Goal: Task Accomplishment & Management: Use online tool/utility

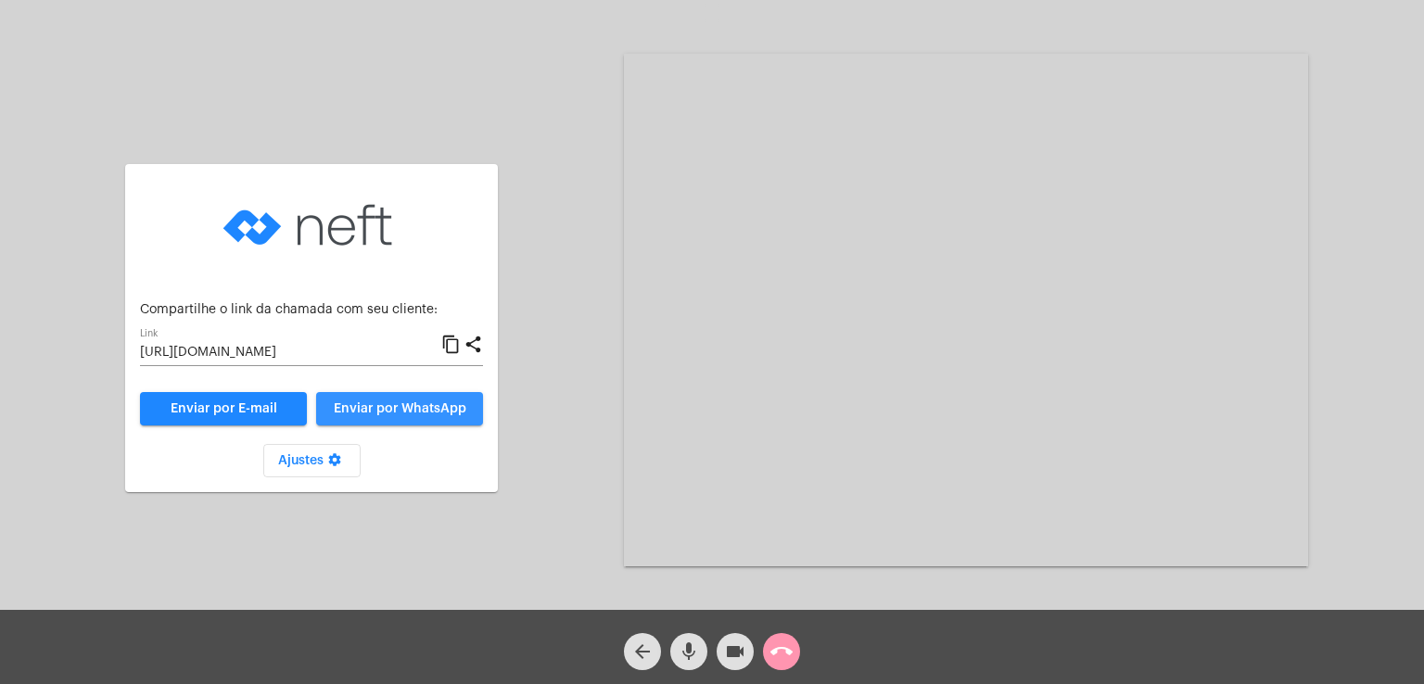
click at [398, 412] on span "Enviar por WhatsApp" at bounding box center [400, 408] width 133 height 13
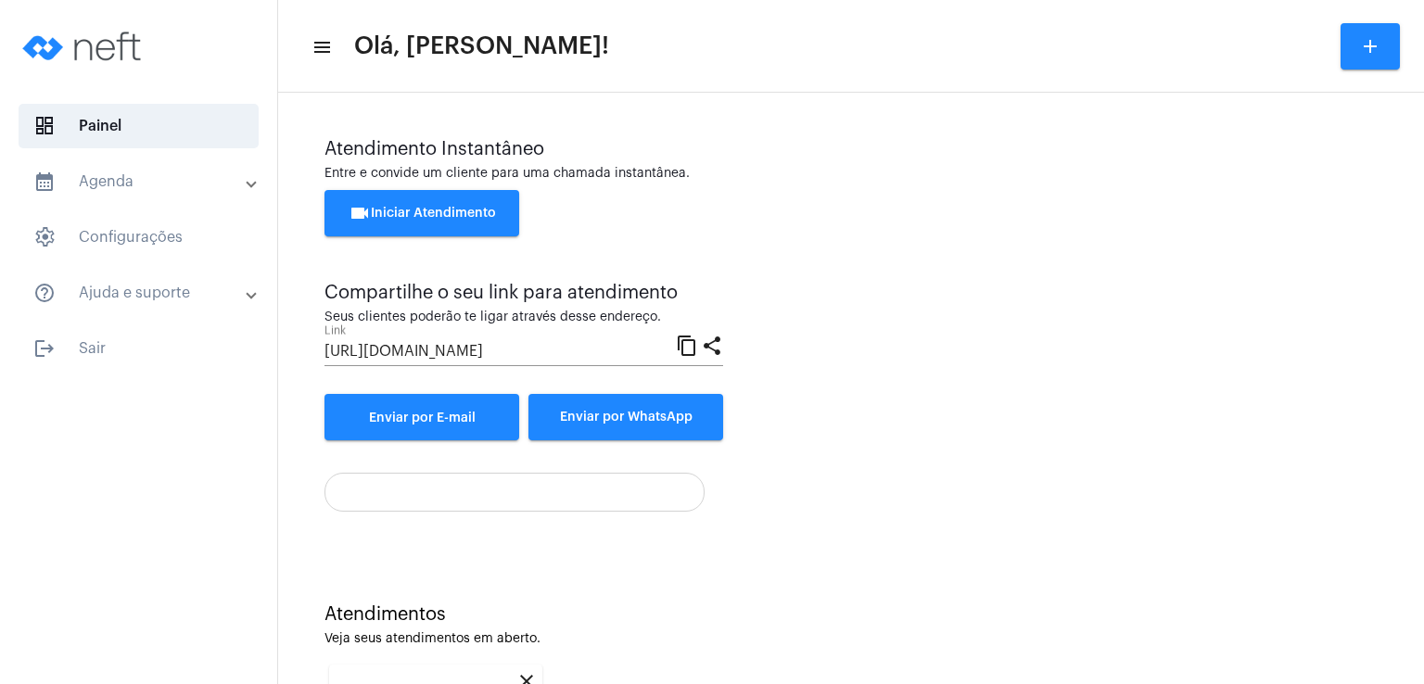
scroll to position [248, 0]
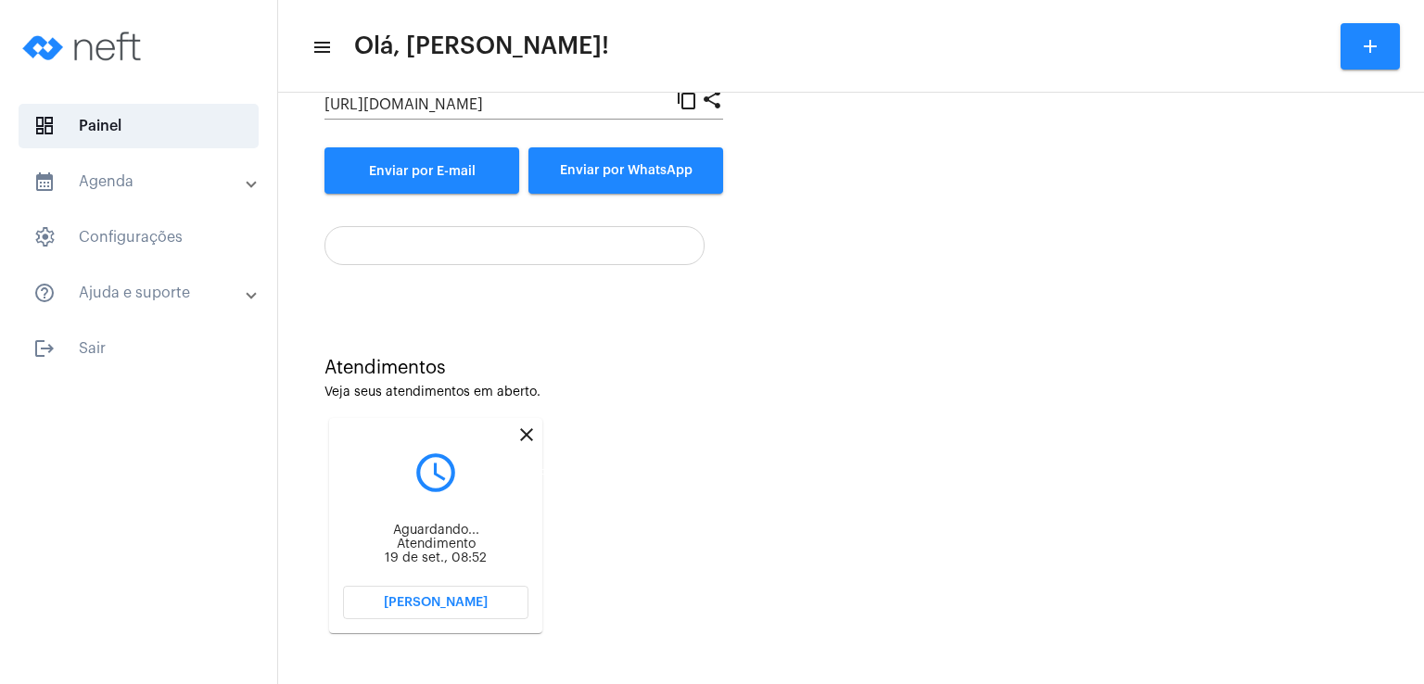
click at [523, 438] on mat-icon "close" at bounding box center [526, 435] width 22 height 22
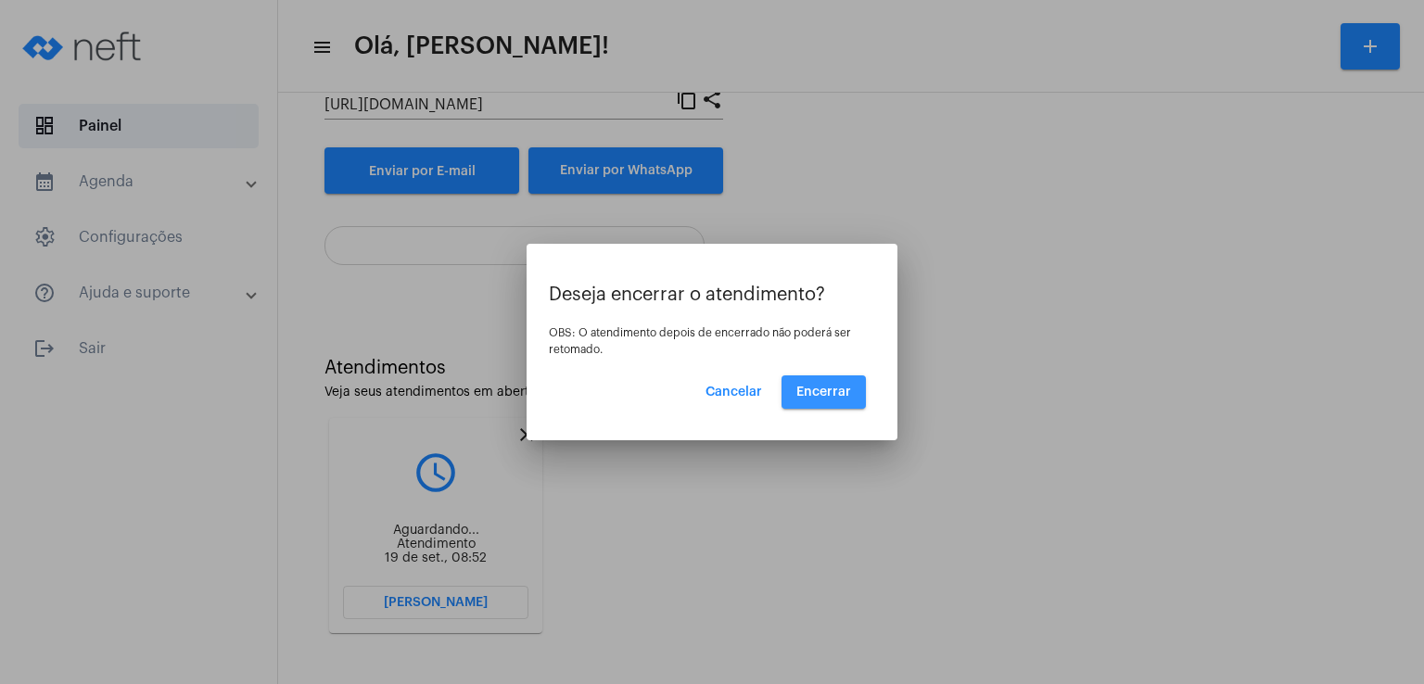
click at [825, 398] on span "Encerrar" at bounding box center [823, 392] width 55 height 13
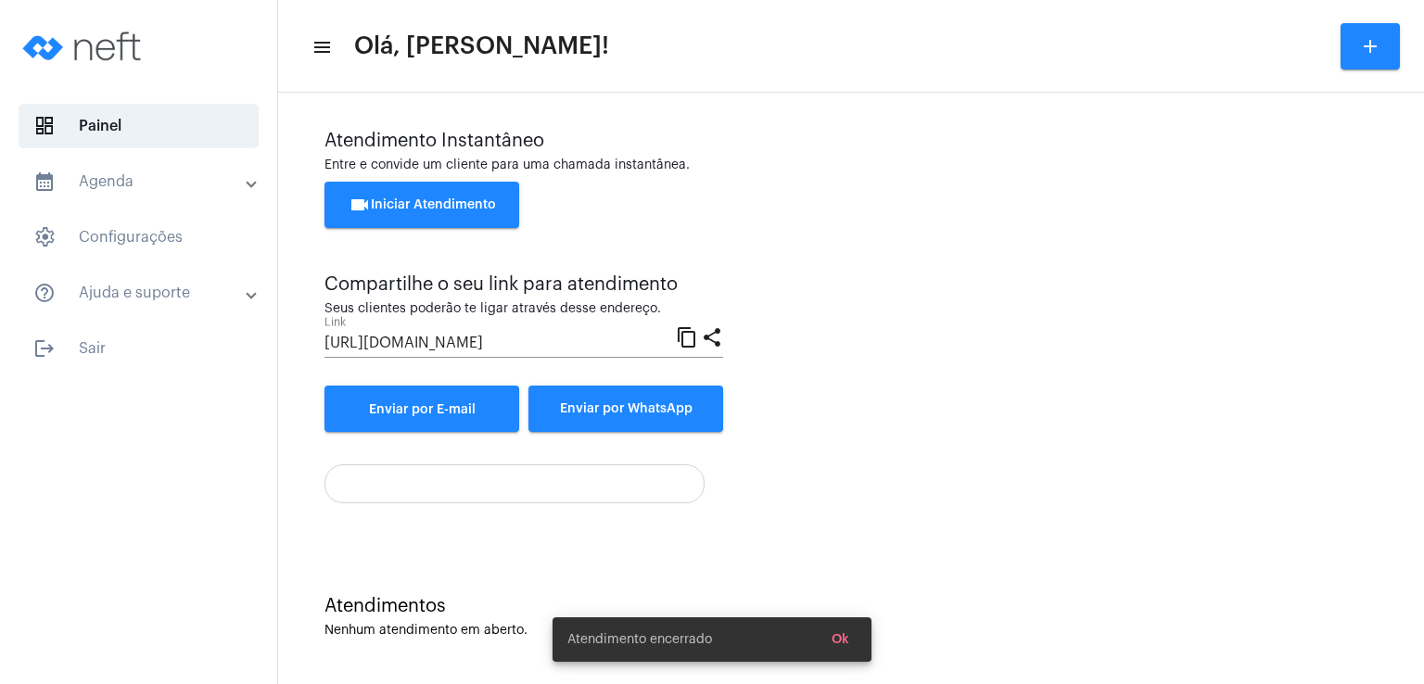
scroll to position [8, 0]
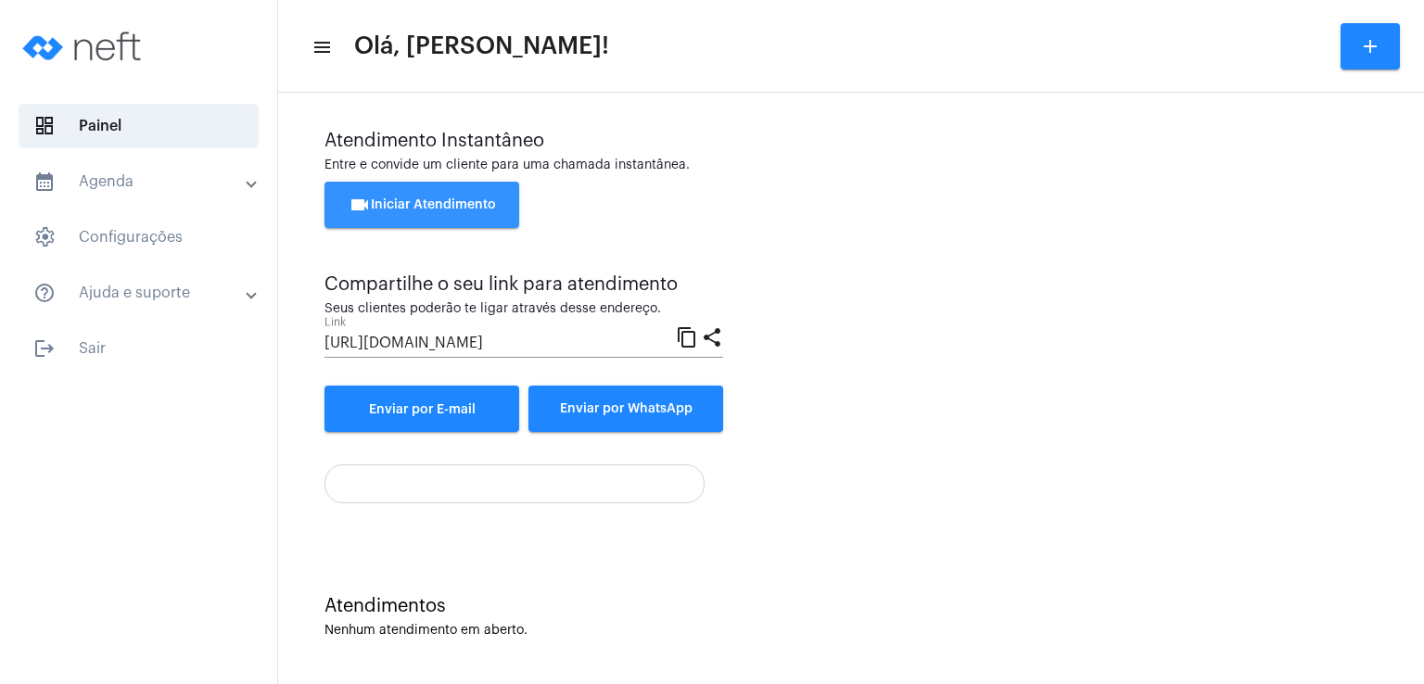
click at [469, 204] on span "videocam Iniciar Atendimento" at bounding box center [422, 204] width 147 height 13
